Goal: Obtain resource: Download file/media

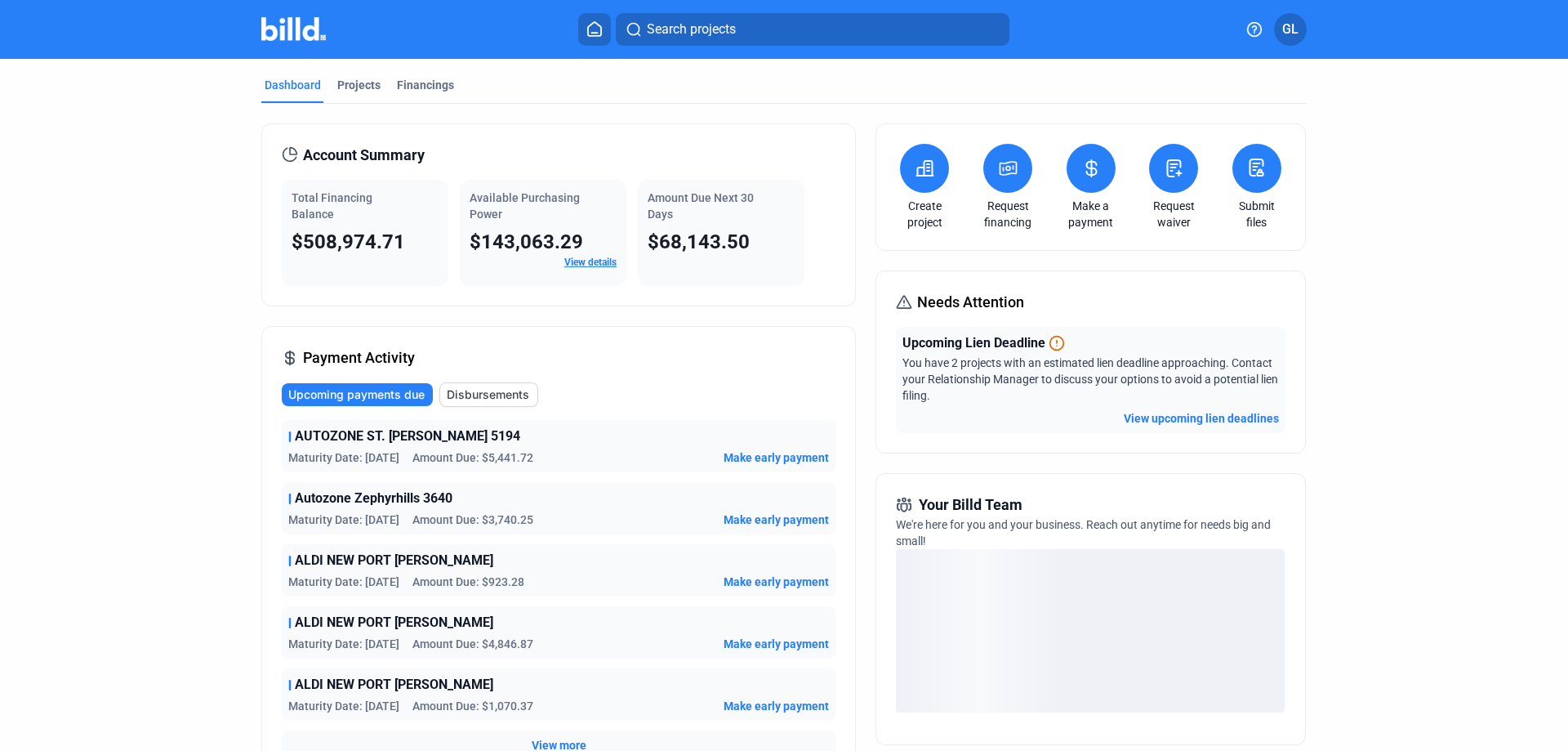
click at [1229, 415] on button "View upcoming lien deadlines" at bounding box center [1201, 418] width 155 height 16
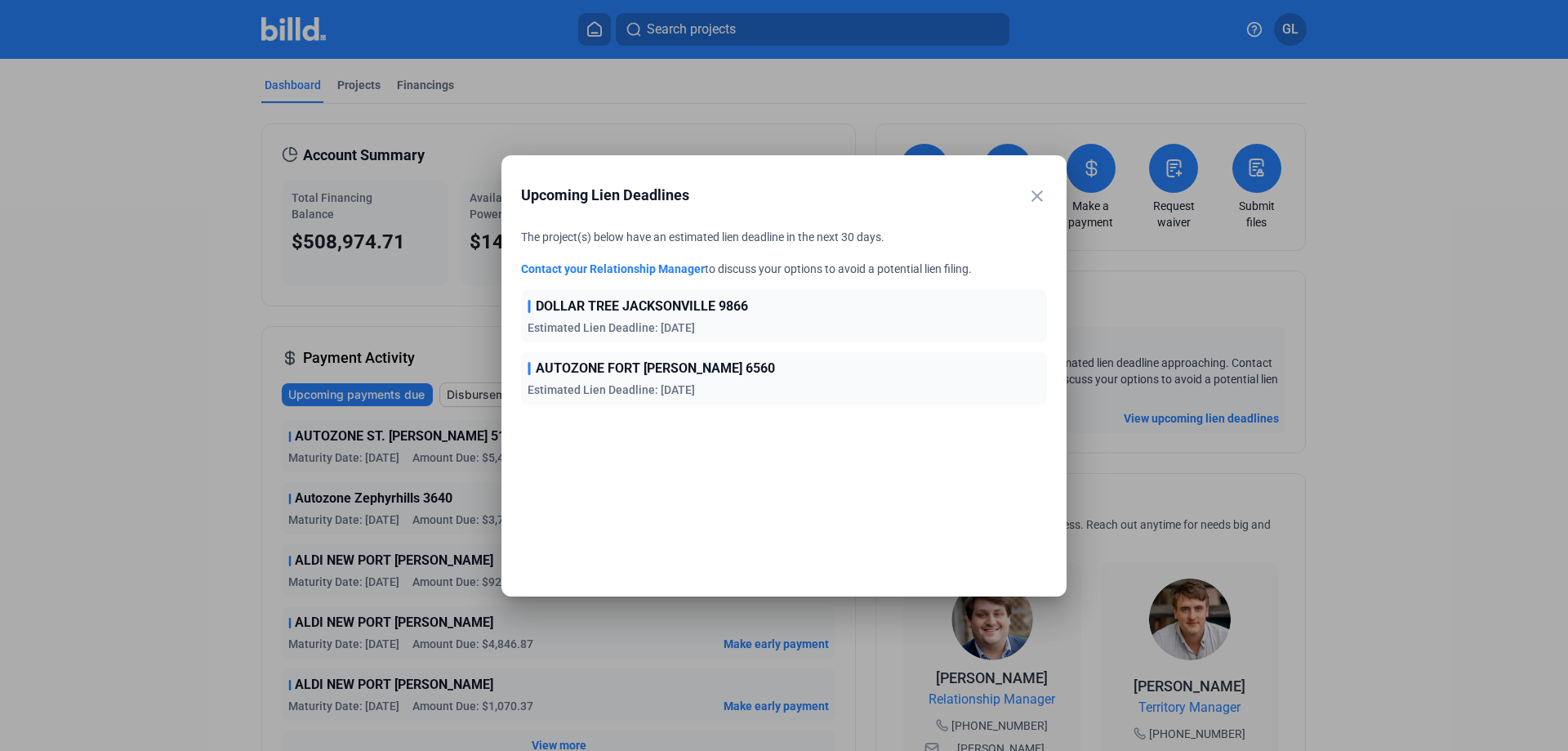
click at [1038, 195] on mat-icon "close" at bounding box center [1037, 195] width 20 height 20
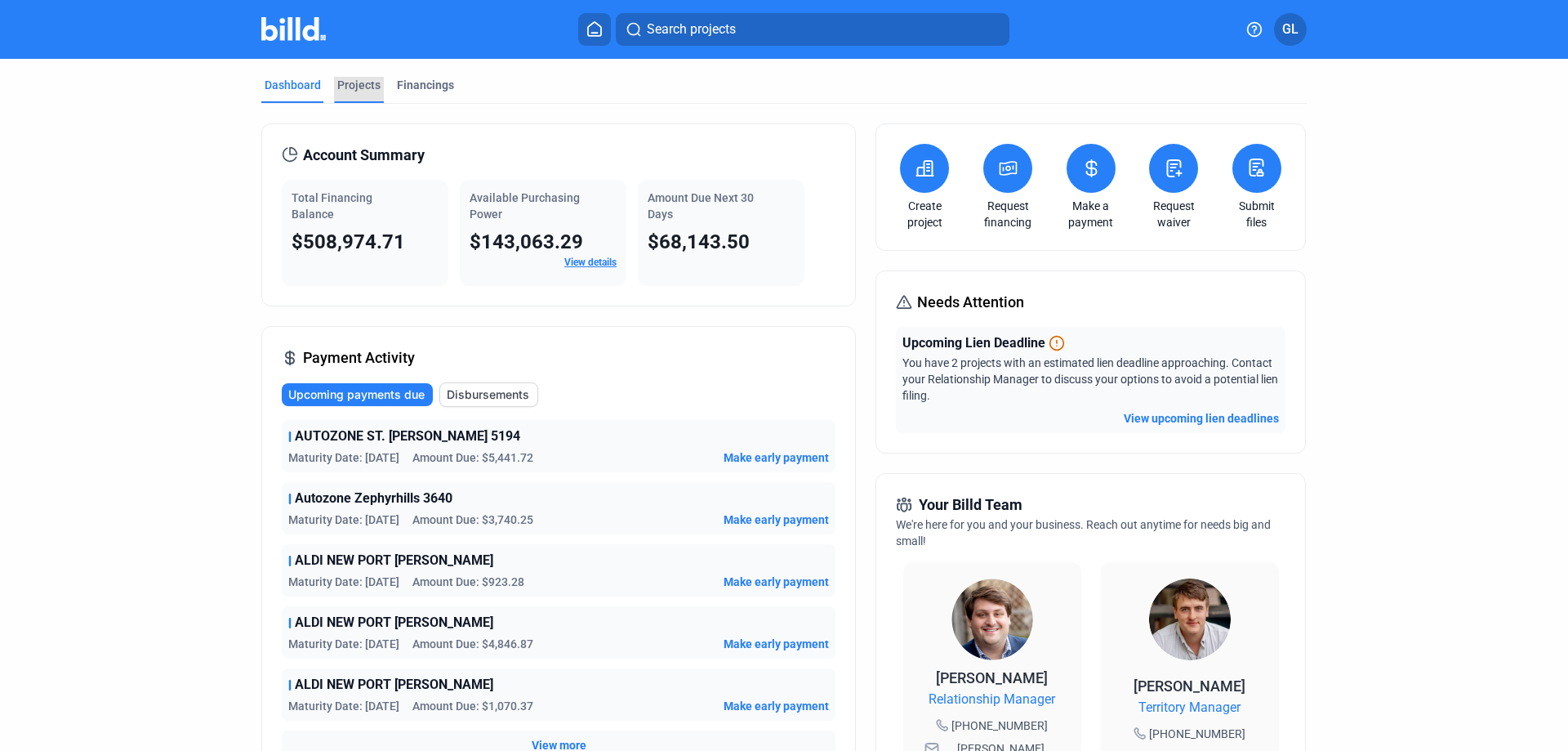
click at [354, 80] on div "Projects" at bounding box center [359, 84] width 43 height 16
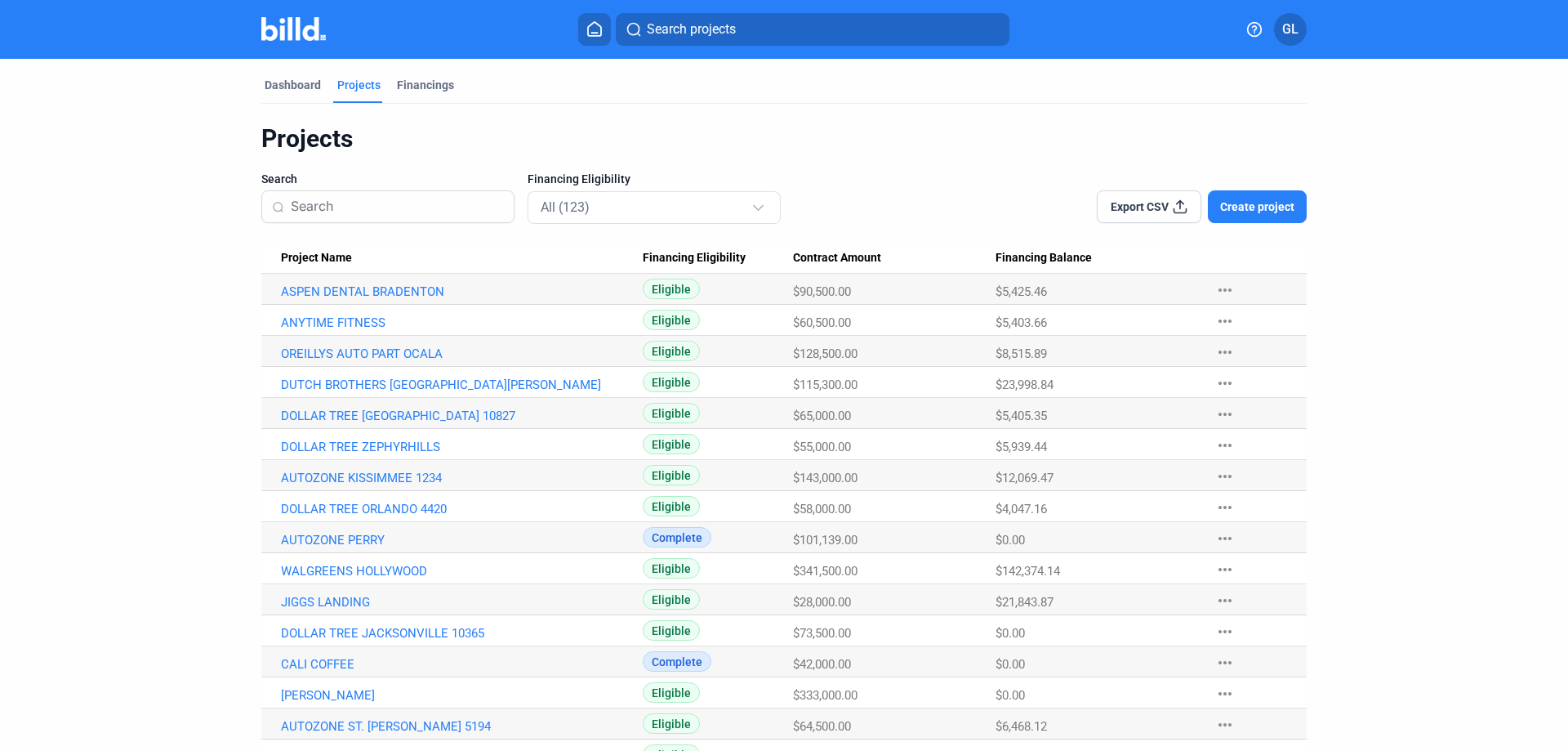
click at [343, 198] on input at bounding box center [397, 207] width 213 height 34
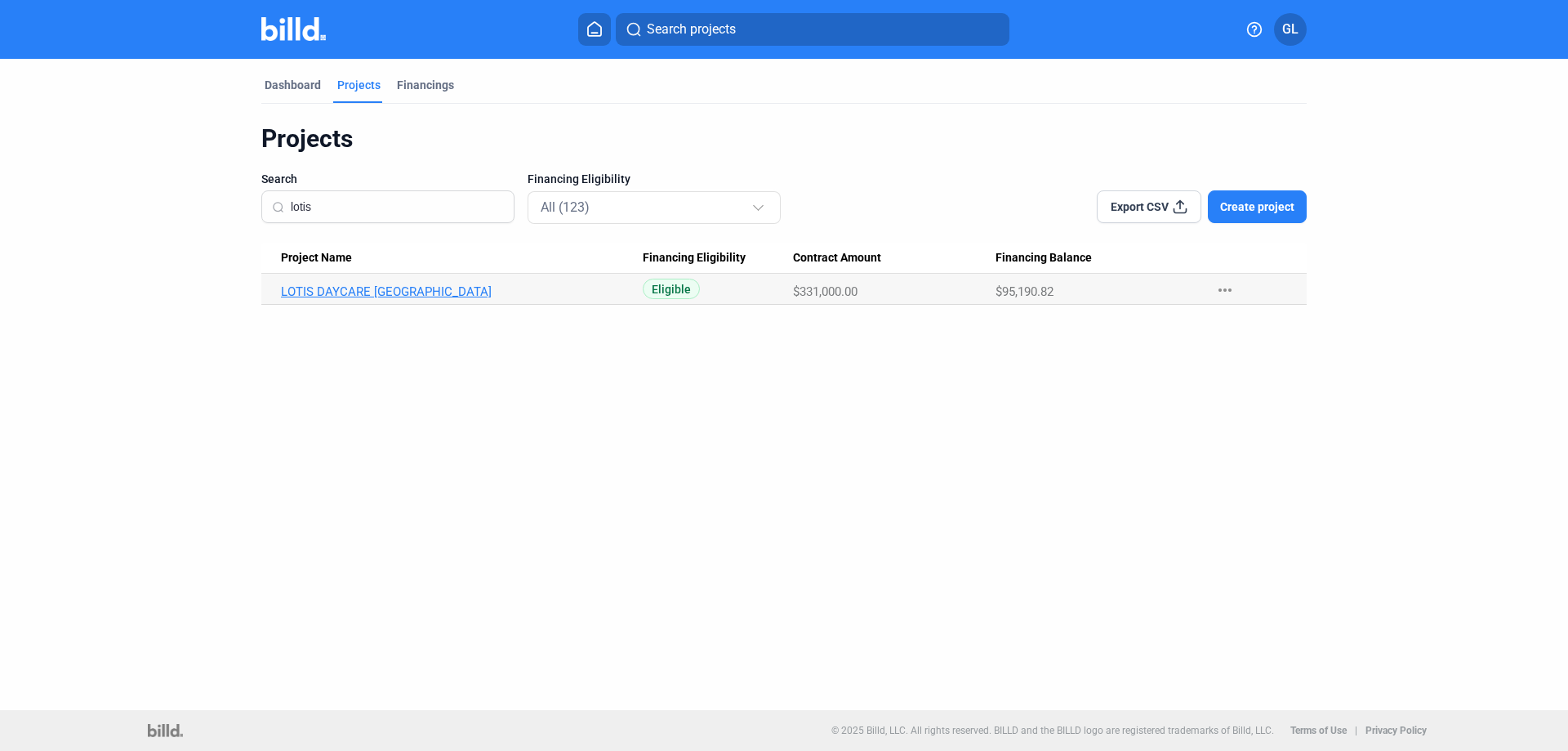
type input "lotis"
click at [416, 297] on link "LOTIS DAYCARE [GEOGRAPHIC_DATA]" at bounding box center [462, 292] width 362 height 15
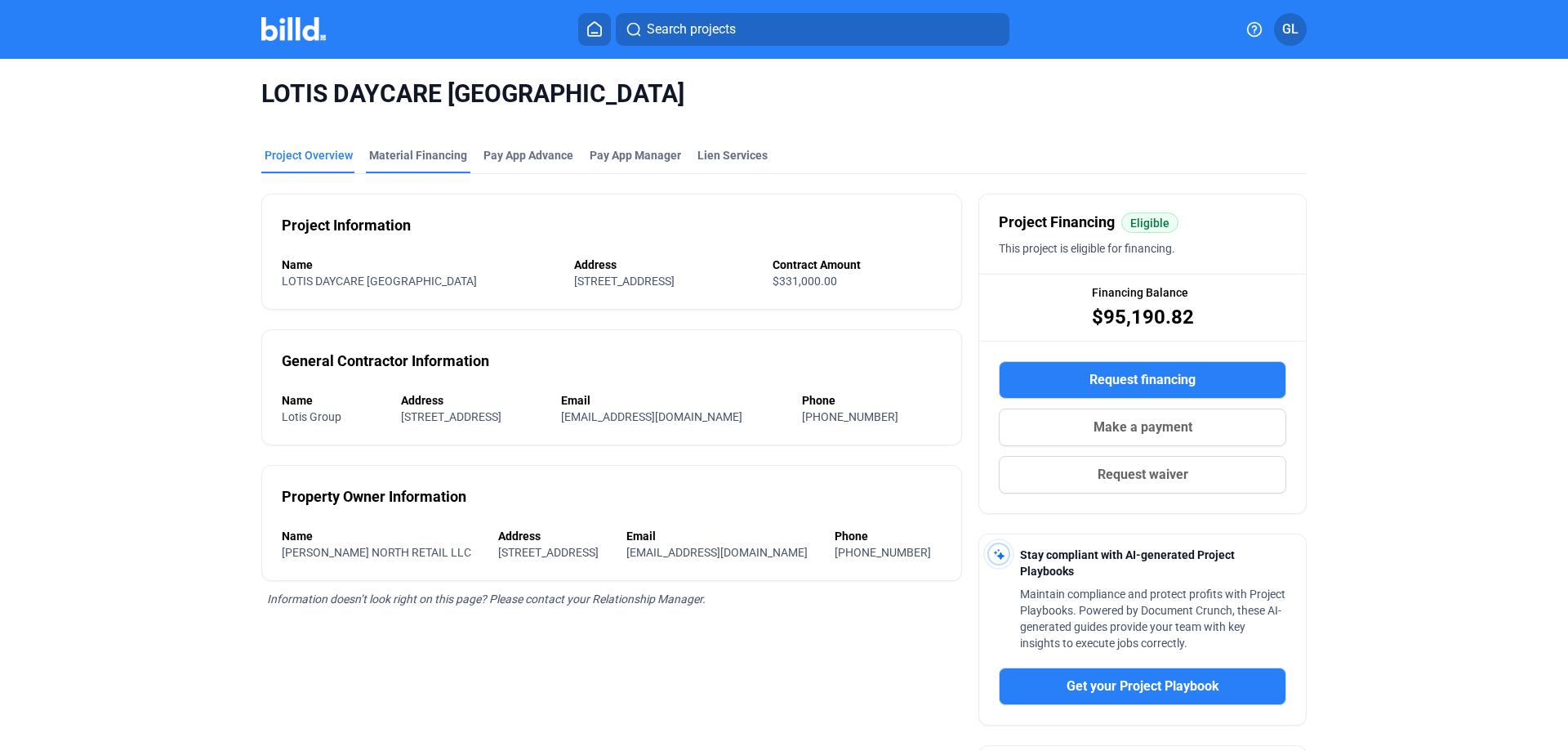
click at [406, 160] on div "Material Financing" at bounding box center [418, 155] width 98 height 16
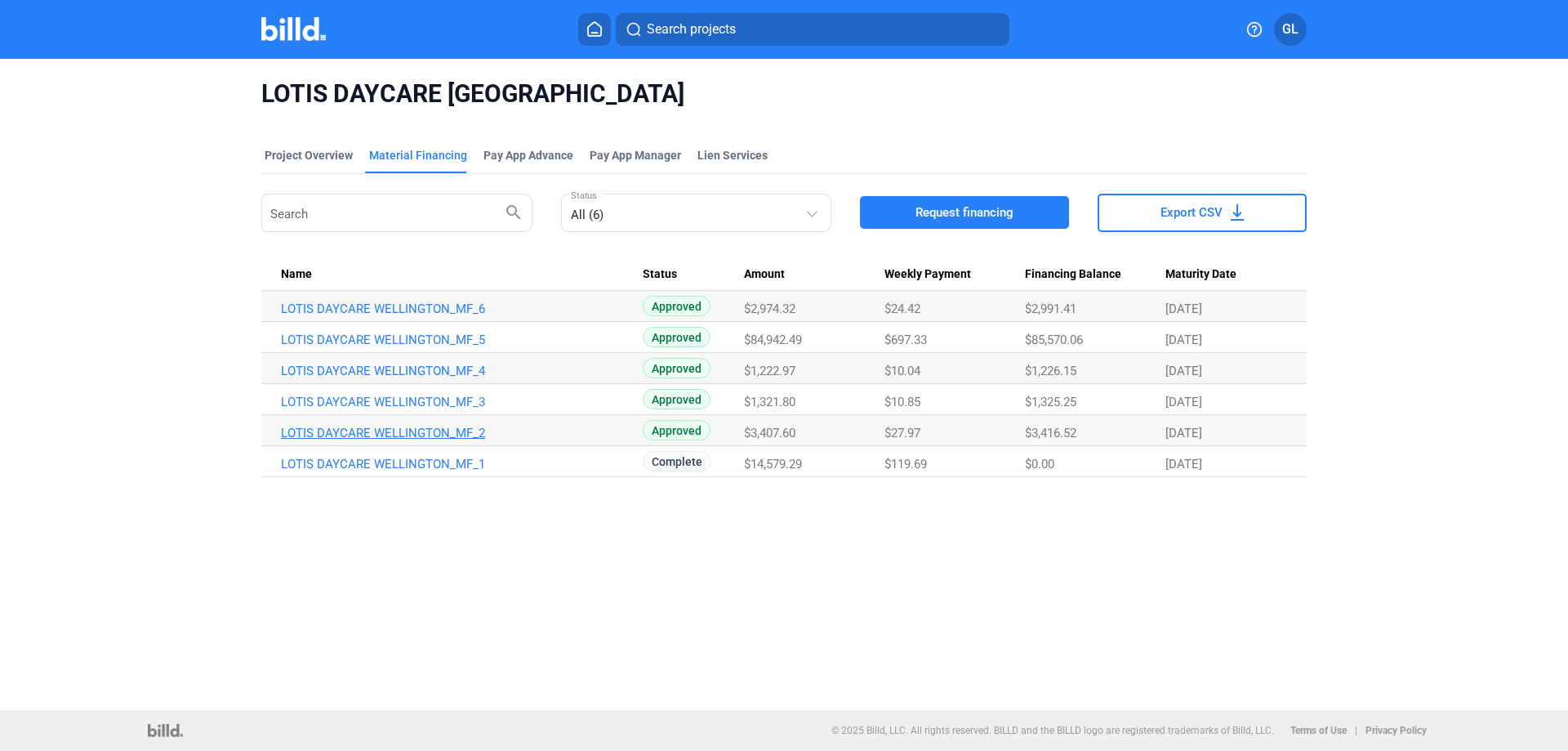
click at [439, 432] on link "LOTIS DAYCARE WELLINGTON_MF_2" at bounding box center [462, 433] width 362 height 15
click at [400, 332] on link "LOTIS DAYCARE WELLINGTON_MF_5" at bounding box center [462, 340] width 362 height 15
click at [1188, 212] on span "Export CSV" at bounding box center [1192, 211] width 62 height 16
click at [985, 584] on div "LOTIS DAYCARE [GEOGRAPHIC_DATA] Project Overview Material Financing Pay App Adv…" at bounding box center [784, 384] width 1568 height 651
drag, startPoint x: 303, startPoint y: 163, endPoint x: 608, endPoint y: 651, distance: 575.5
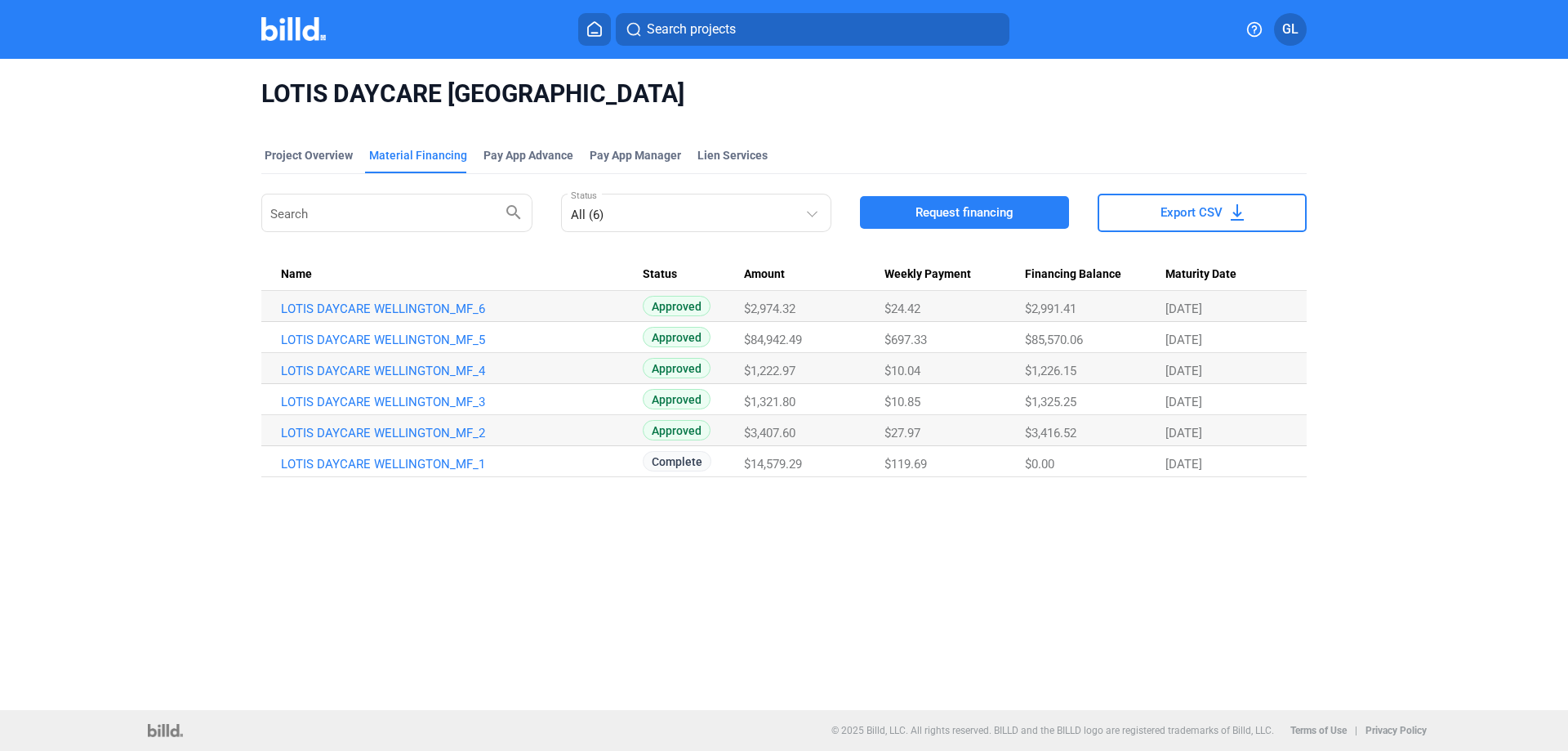
click at [303, 163] on div "Project Overview" at bounding box center [309, 160] width 94 height 26
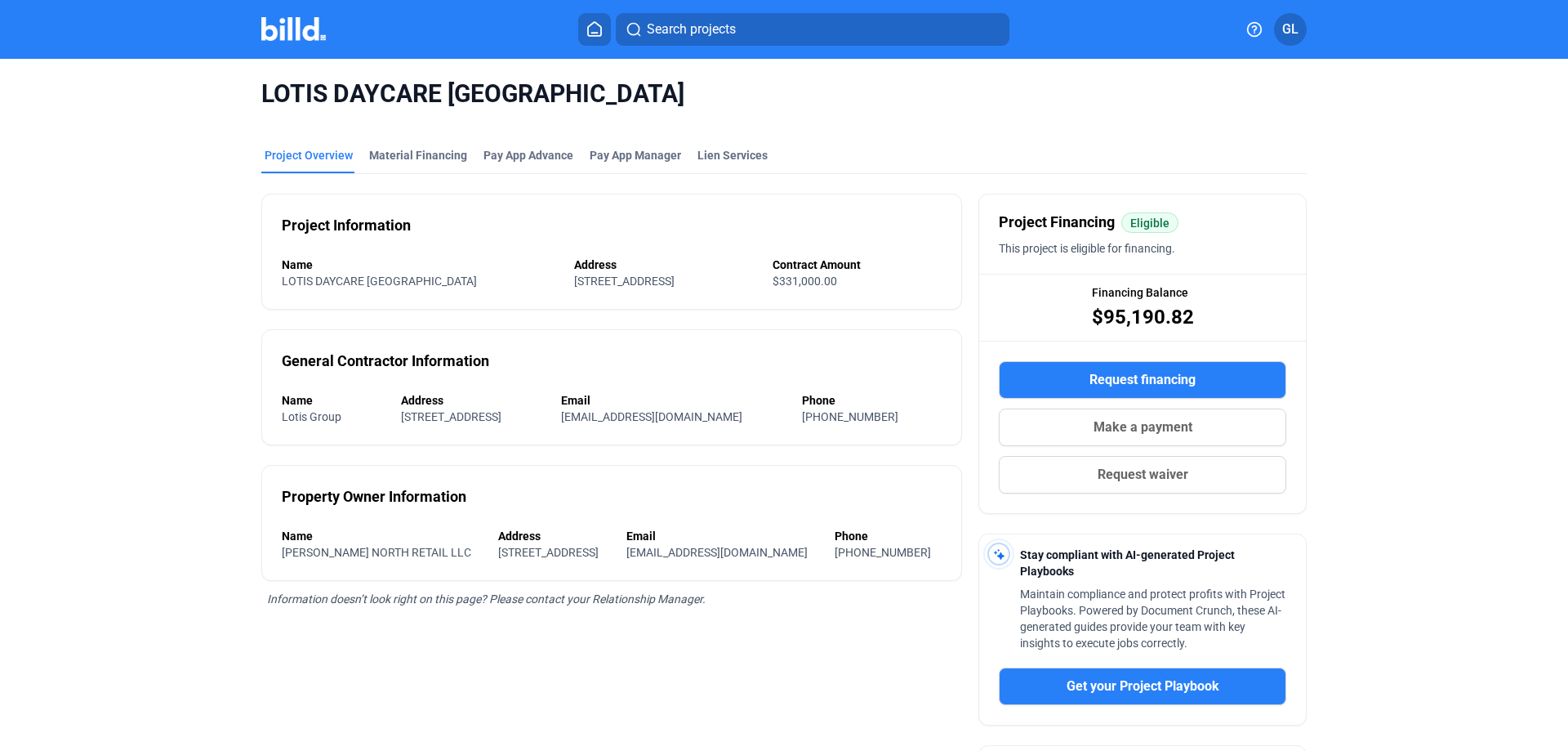
click at [279, 38] on img at bounding box center [293, 28] width 64 height 24
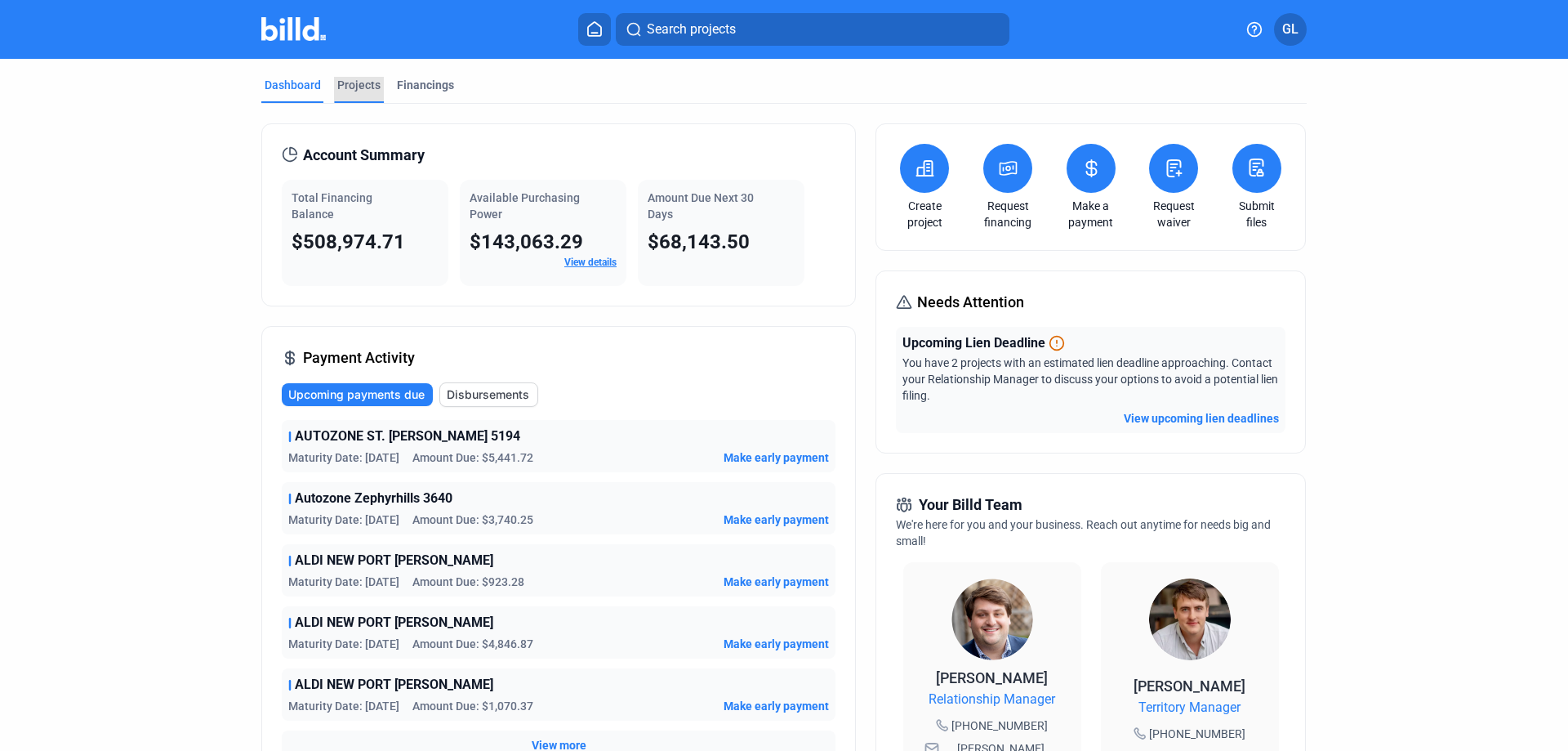
click at [355, 84] on div "Projects" at bounding box center [359, 84] width 43 height 16
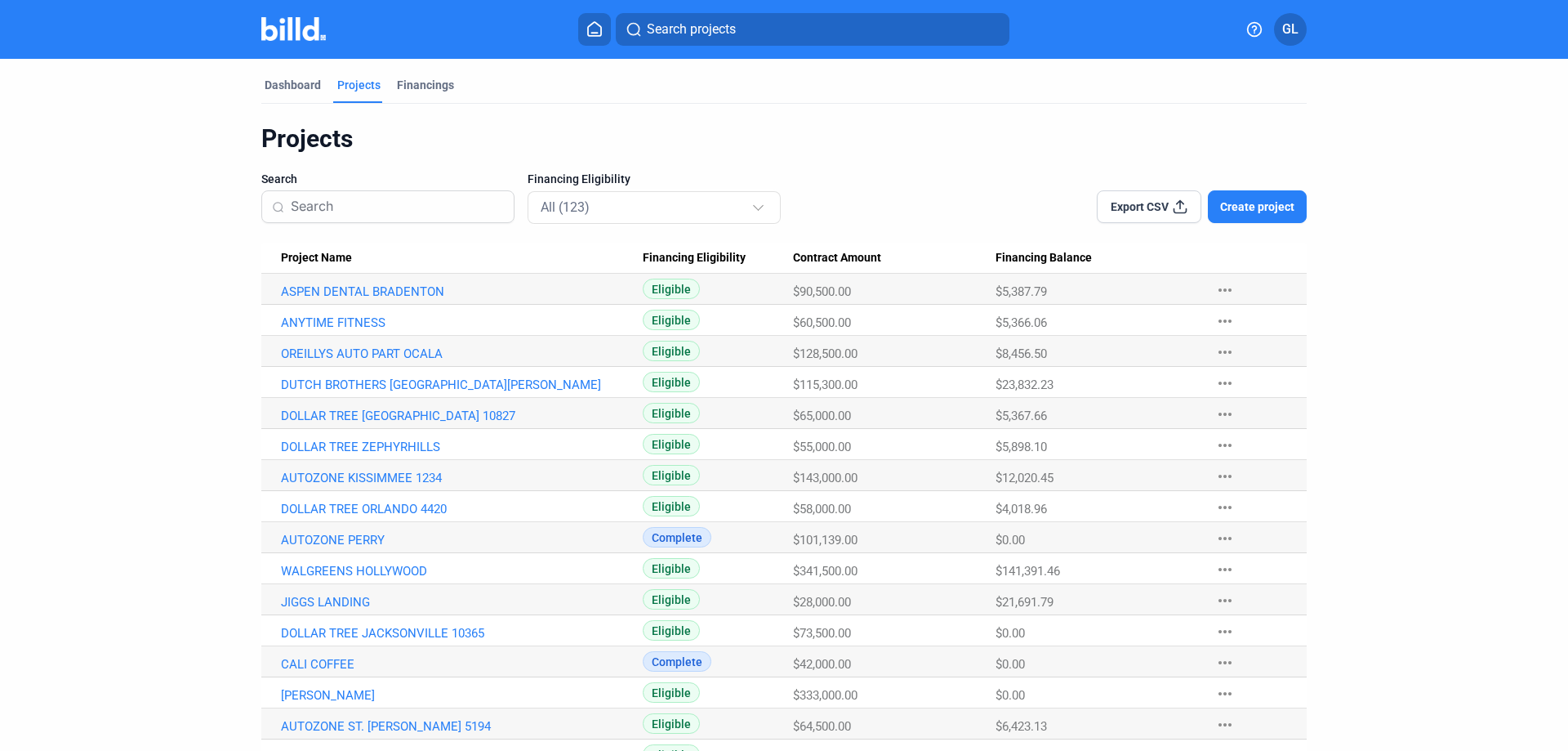
click at [400, 210] on input at bounding box center [397, 207] width 213 height 34
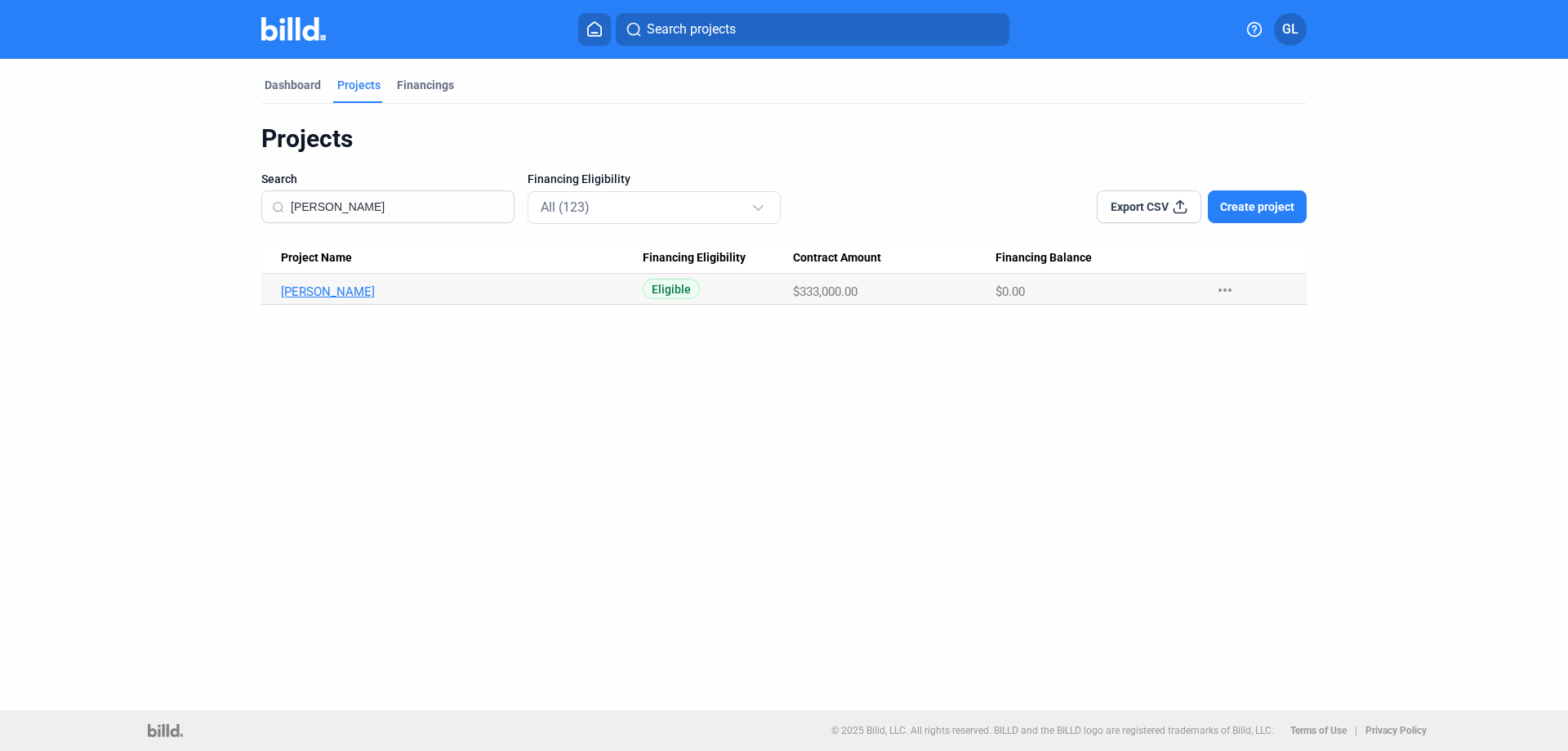
type input "[PERSON_NAME]"
click at [348, 290] on link "[PERSON_NAME]" at bounding box center [462, 292] width 362 height 15
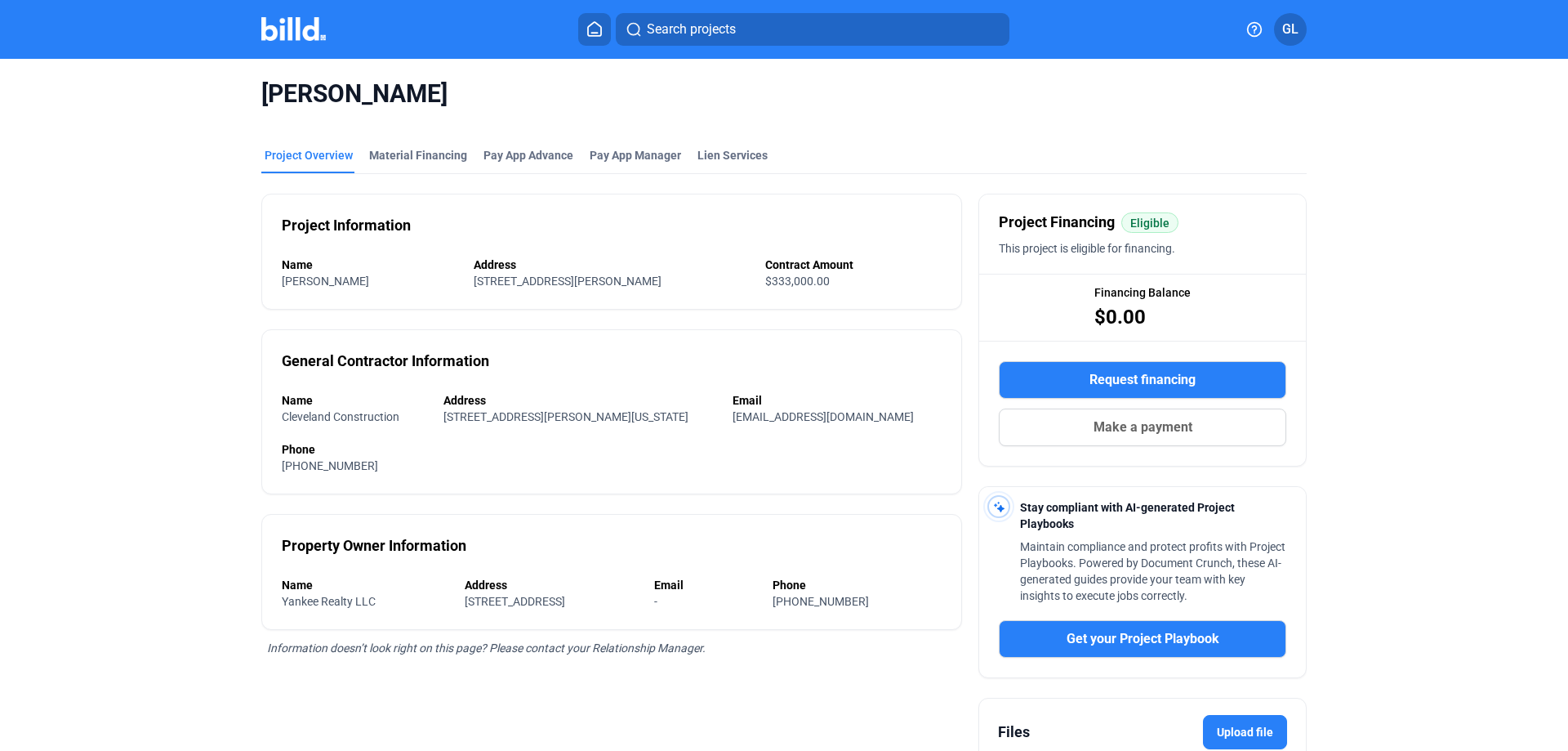
drag, startPoint x: 295, startPoint y: 36, endPoint x: 309, endPoint y: 44, distance: 16.1
click at [295, 35] on img at bounding box center [293, 28] width 64 height 24
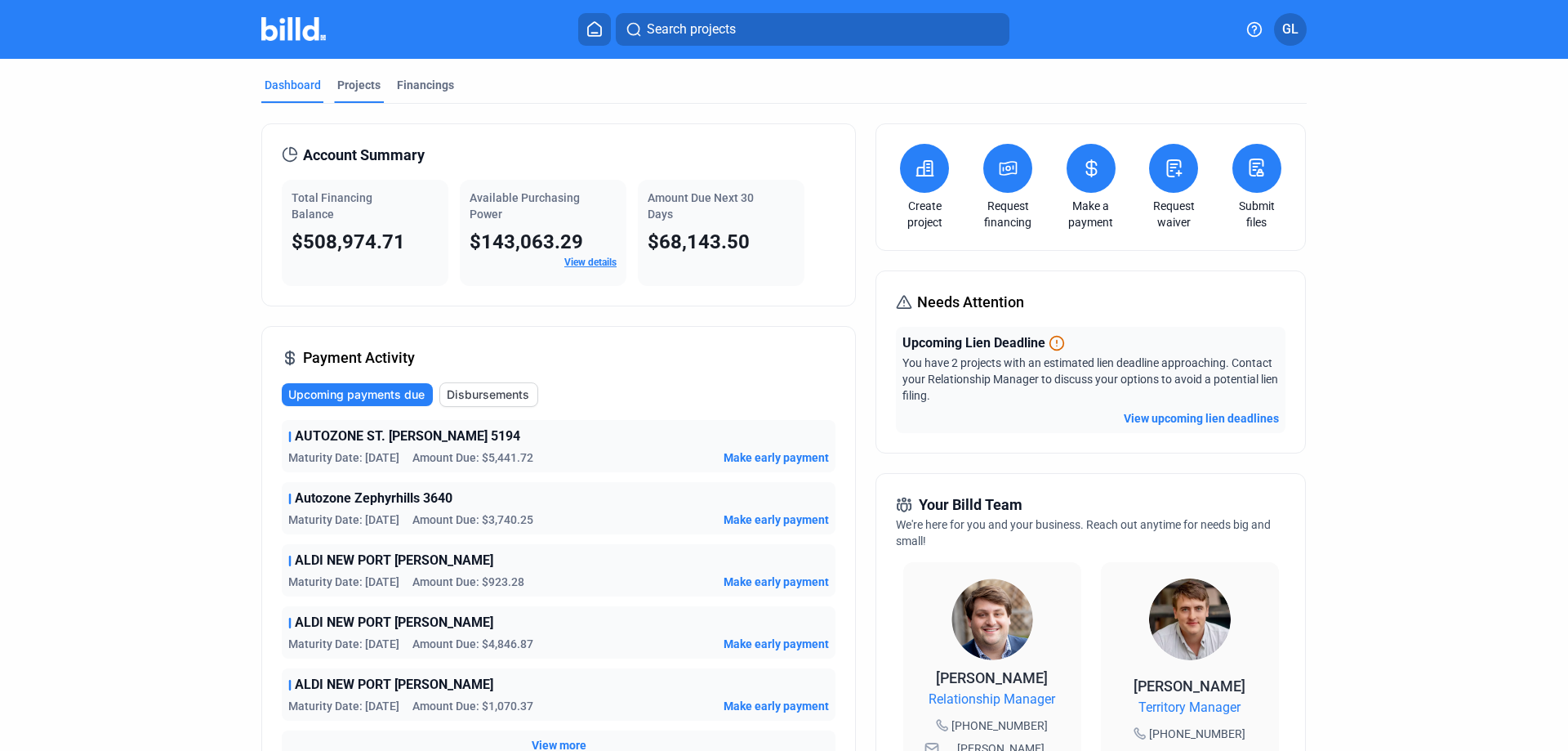
click at [356, 79] on div "Projects" at bounding box center [359, 84] width 43 height 16
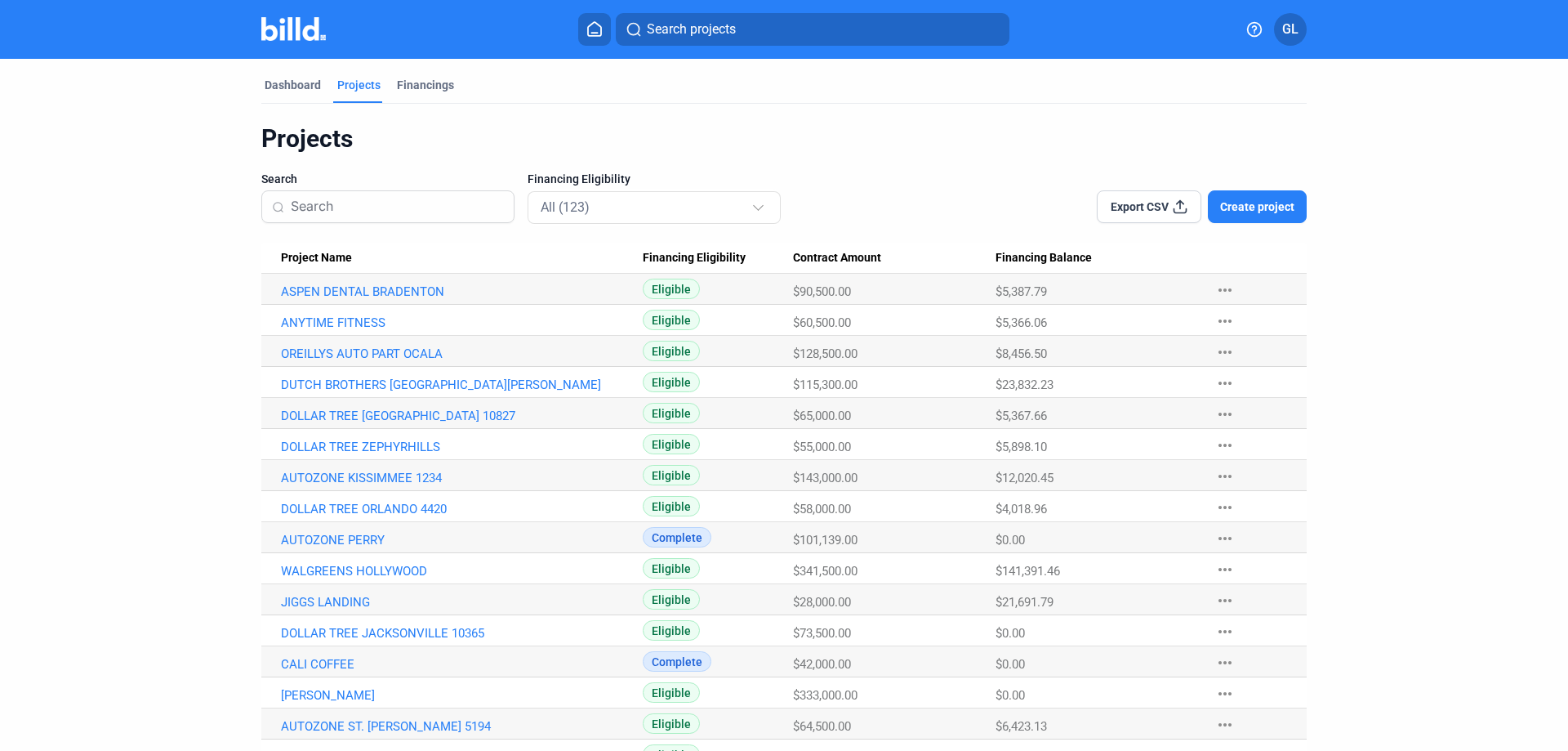
click at [380, 204] on input at bounding box center [397, 207] width 213 height 34
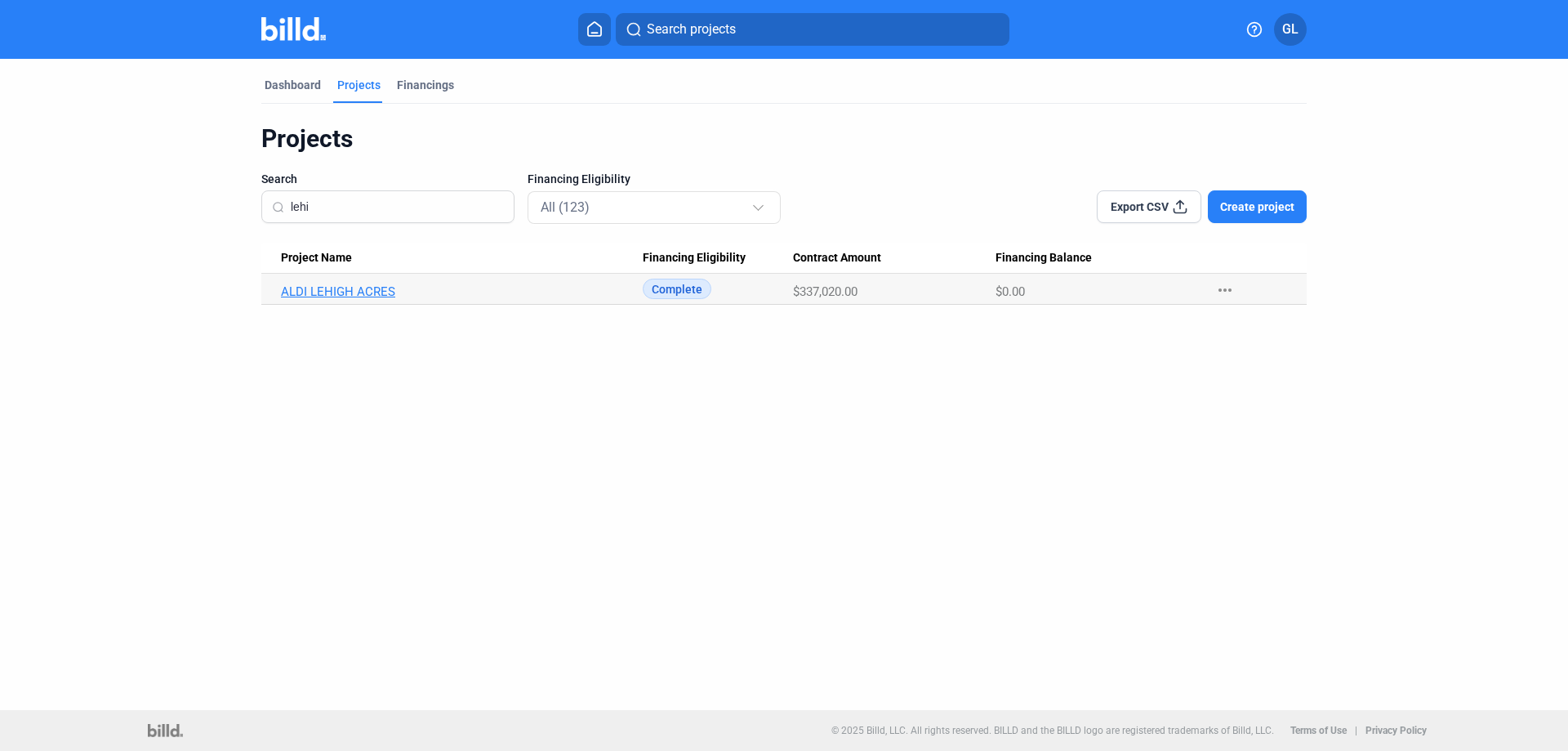
type input "lehi"
drag, startPoint x: 387, startPoint y: 291, endPoint x: 504, endPoint y: 313, distance: 119.1
click at [388, 292] on link "ALDI LEHIGH ACRES" at bounding box center [462, 292] width 362 height 15
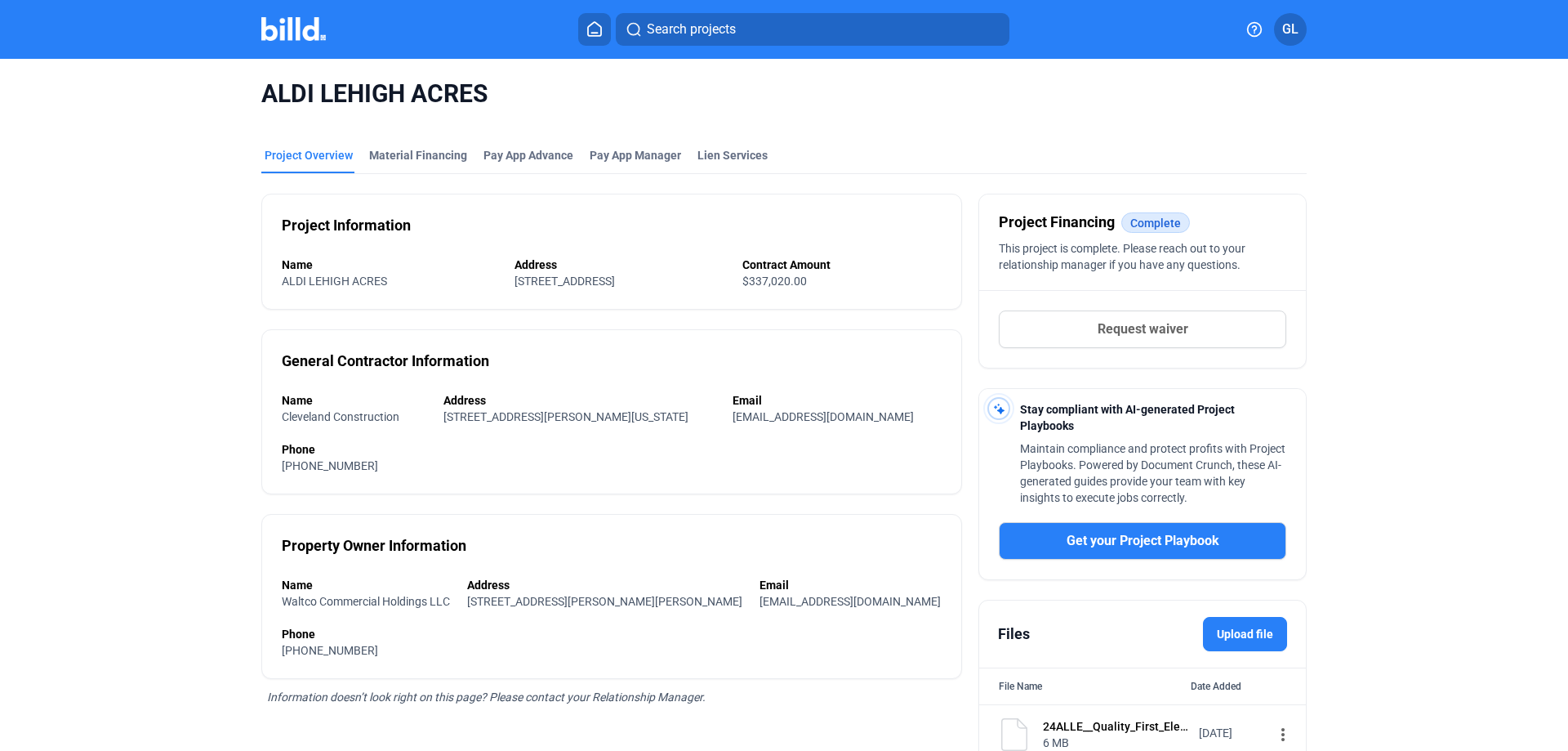
click at [1456, 253] on div "ALDI LEHIGH ACRES Project Overview Material Financing Pay App Advance Pay App M…" at bounding box center [784, 421] width 1568 height 726
click at [405, 155] on div "Material Financing" at bounding box center [418, 155] width 98 height 16
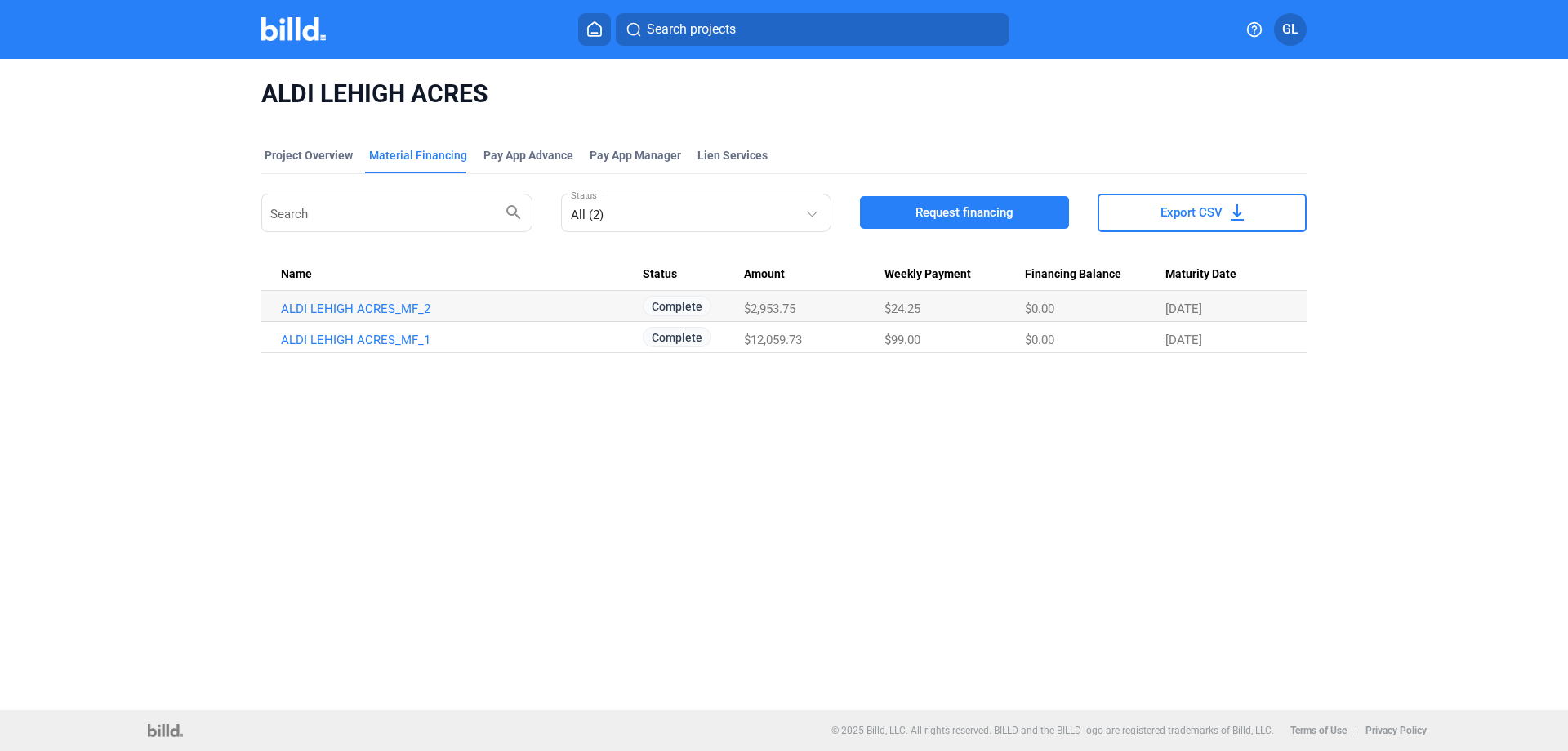
drag, startPoint x: 292, startPoint y: 29, endPoint x: 336, endPoint y: 88, distance: 73.6
click at [292, 29] on img at bounding box center [293, 28] width 64 height 24
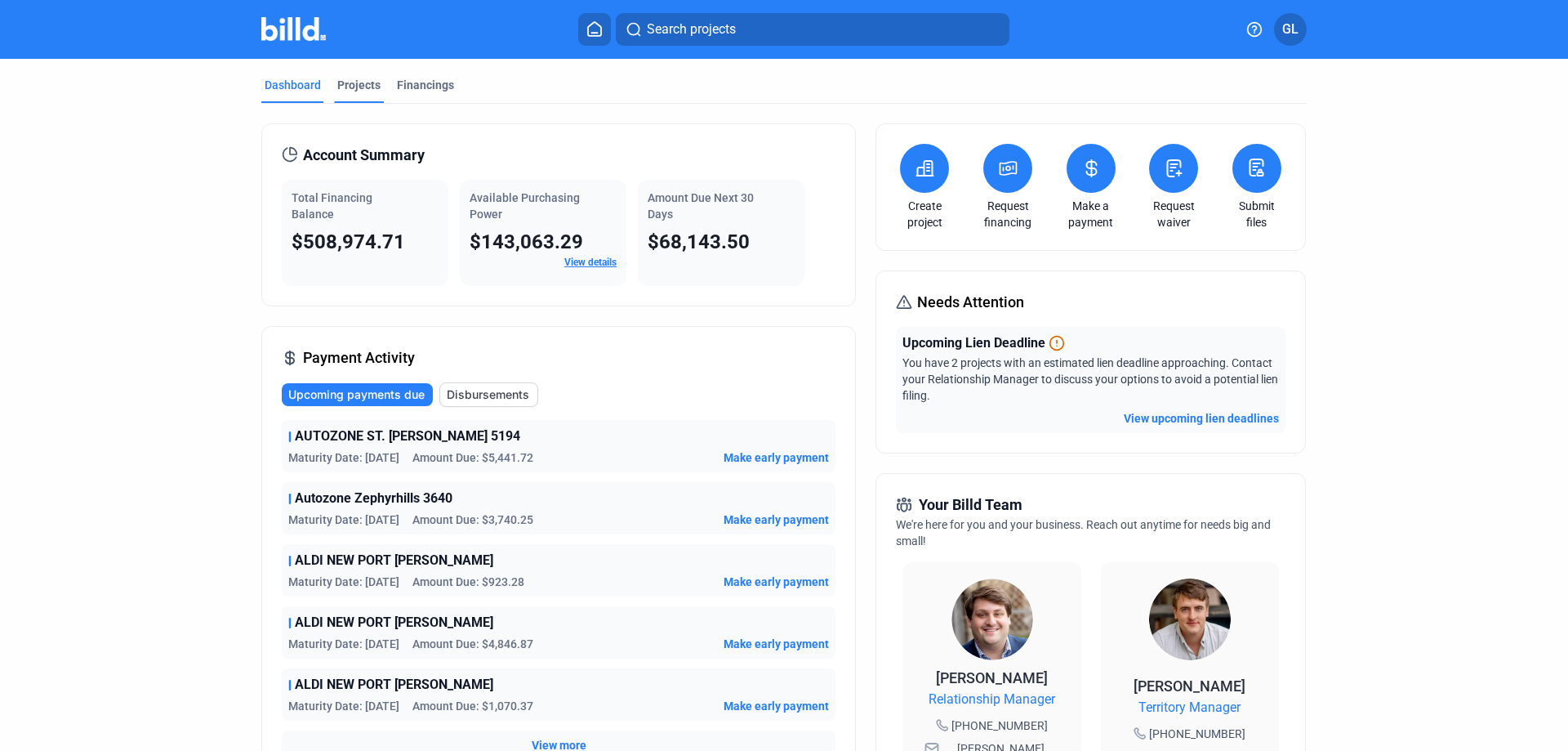
click at [351, 83] on div "Projects" at bounding box center [359, 84] width 43 height 16
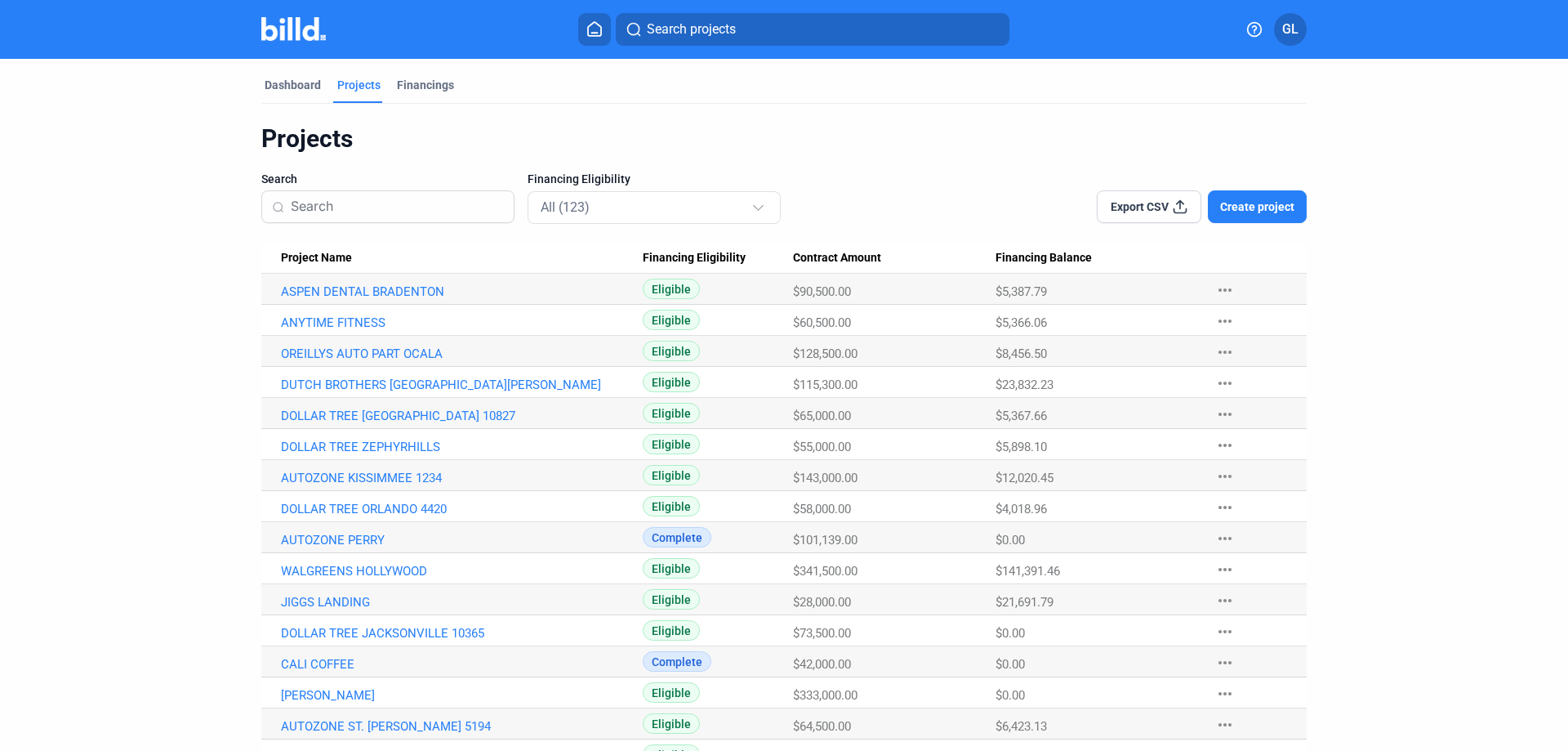
click at [391, 204] on input at bounding box center [397, 207] width 213 height 34
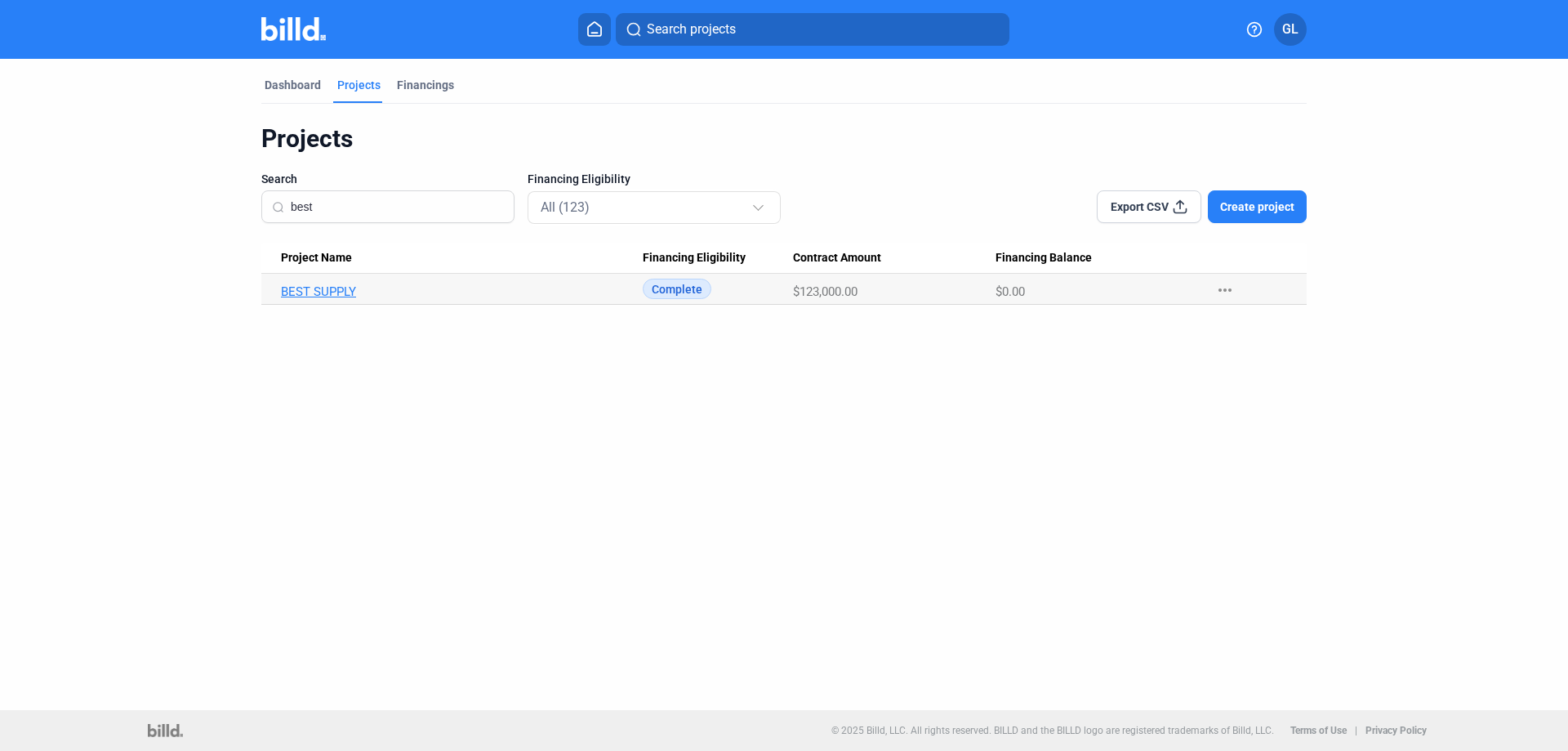
type input "best"
click at [332, 296] on link "BEST SUPPLY" at bounding box center [462, 292] width 362 height 15
